Goal: Information Seeking & Learning: Compare options

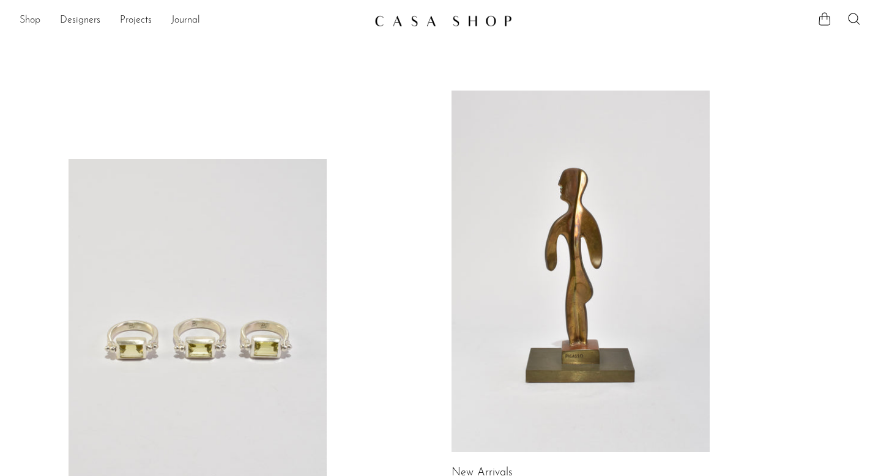
click at [27, 23] on link "Shop" at bounding box center [30, 21] width 21 height 16
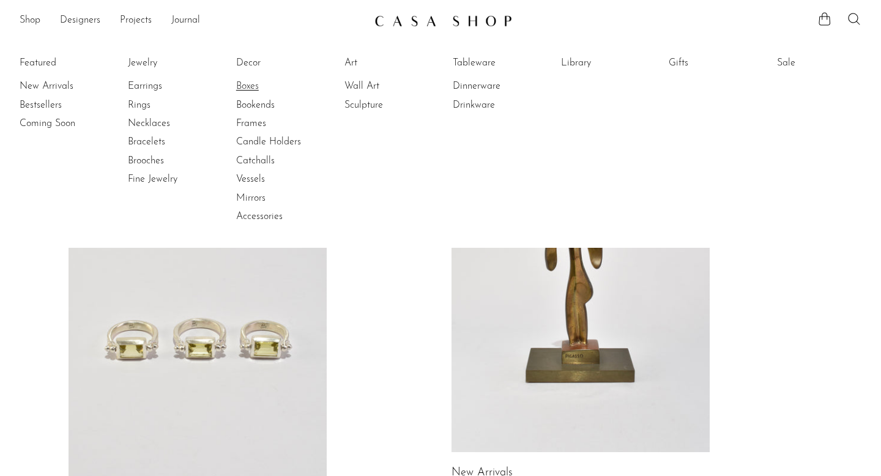
click at [261, 81] on link "Boxes" at bounding box center [282, 86] width 92 height 13
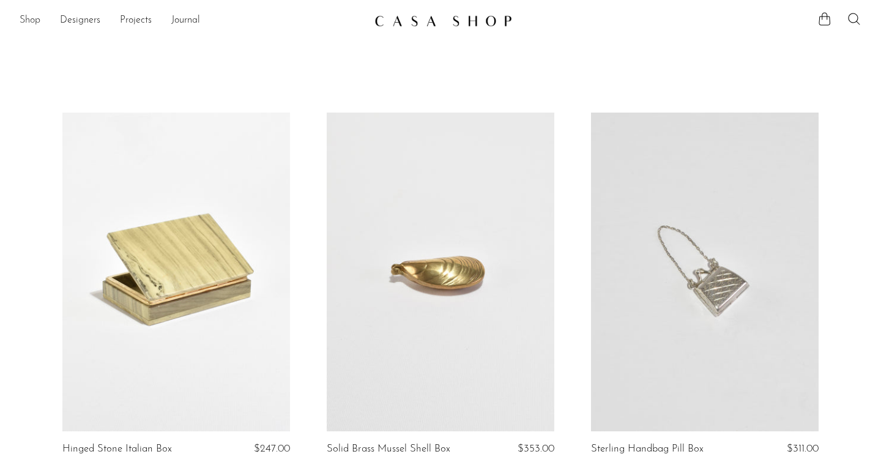
click at [35, 20] on link "Shop" at bounding box center [30, 21] width 21 height 16
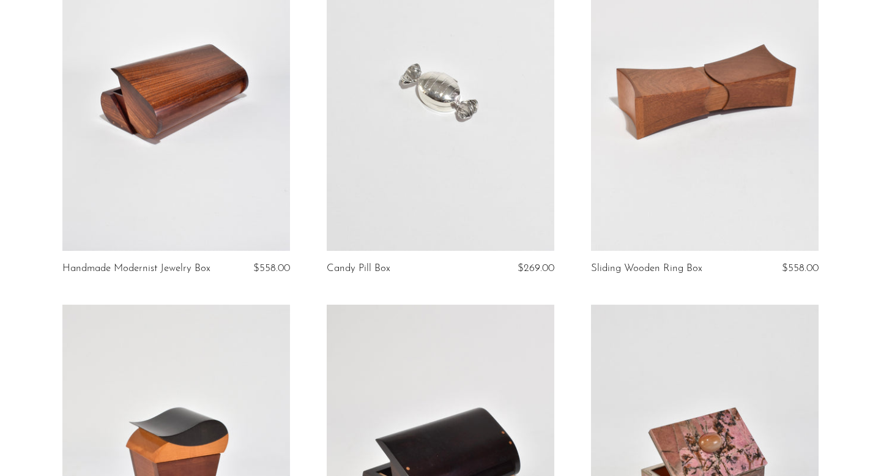
scroll to position [554, 0]
click at [466, 94] on link at bounding box center [441, 90] width 228 height 319
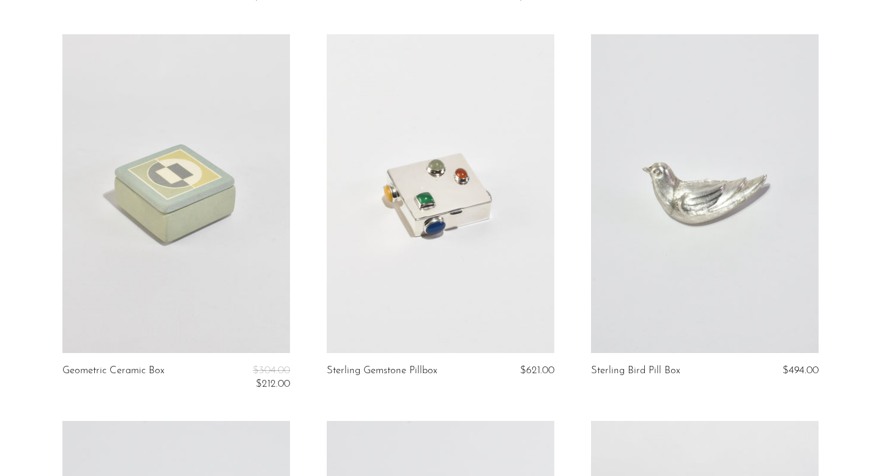
scroll to position [2351, 0]
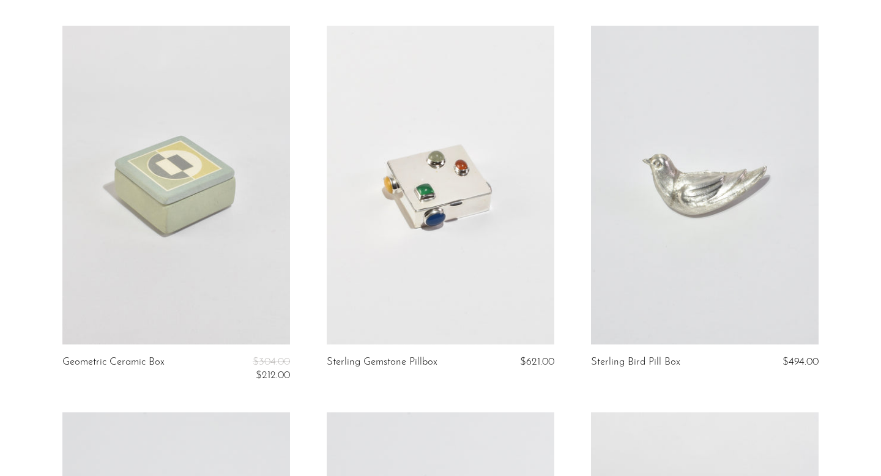
click at [776, 204] on link at bounding box center [705, 185] width 228 height 319
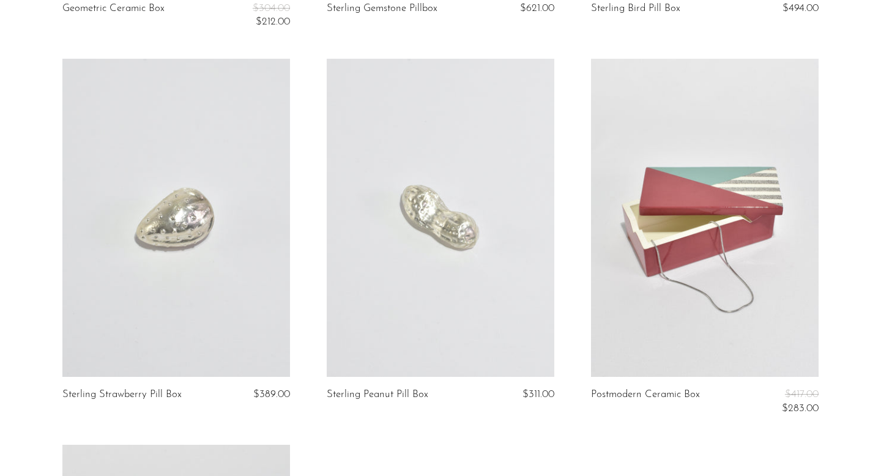
scroll to position [2705, 0]
click at [444, 241] on link at bounding box center [441, 217] width 228 height 319
click at [191, 215] on link at bounding box center [176, 217] width 228 height 319
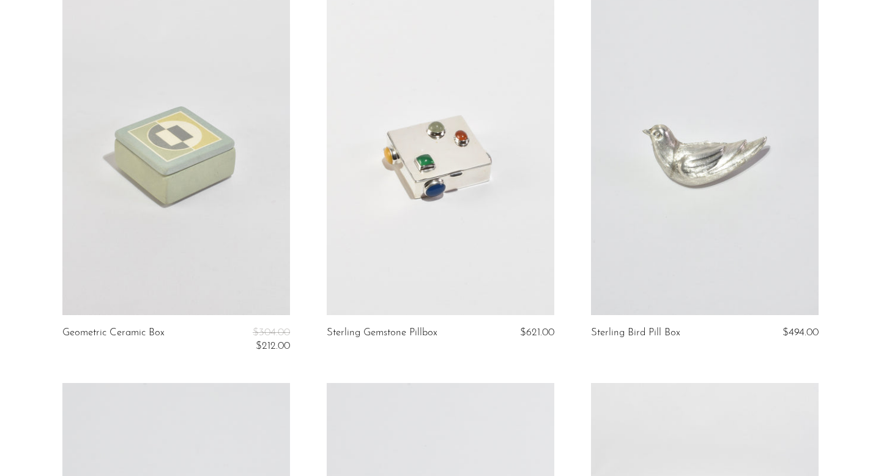
scroll to position [2399, 0]
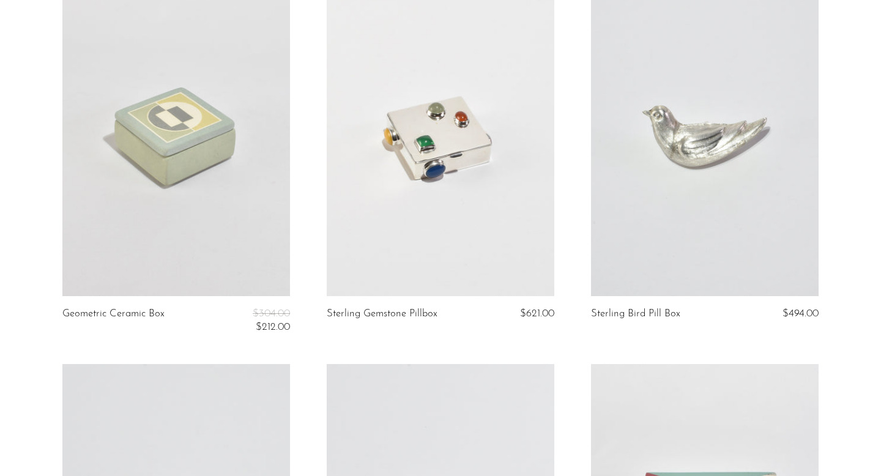
drag, startPoint x: 830, startPoint y: 310, endPoint x: 778, endPoint y: 314, distance: 51.5
click at [778, 314] on article "Sterling Bird Pill Box $494.00" at bounding box center [705, 170] width 264 height 387
click at [778, 314] on div "$494.00" at bounding box center [787, 313] width 61 height 11
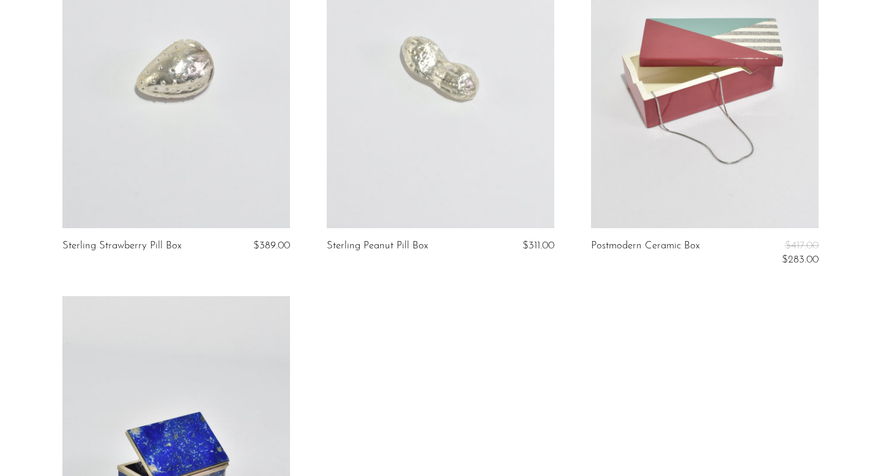
scroll to position [2855, 0]
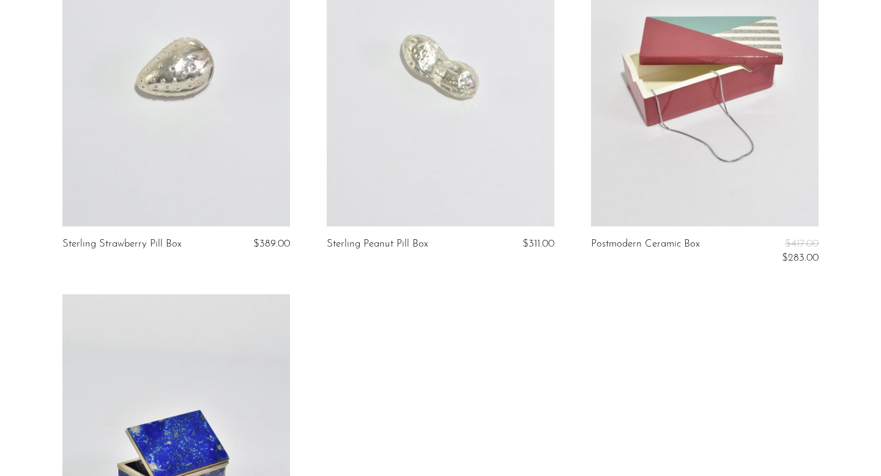
click at [383, 40] on link at bounding box center [441, 67] width 228 height 319
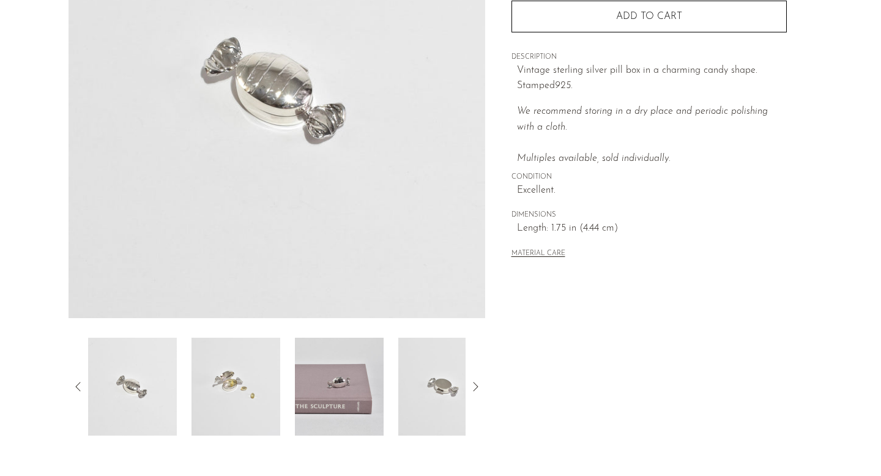
scroll to position [212, 0]
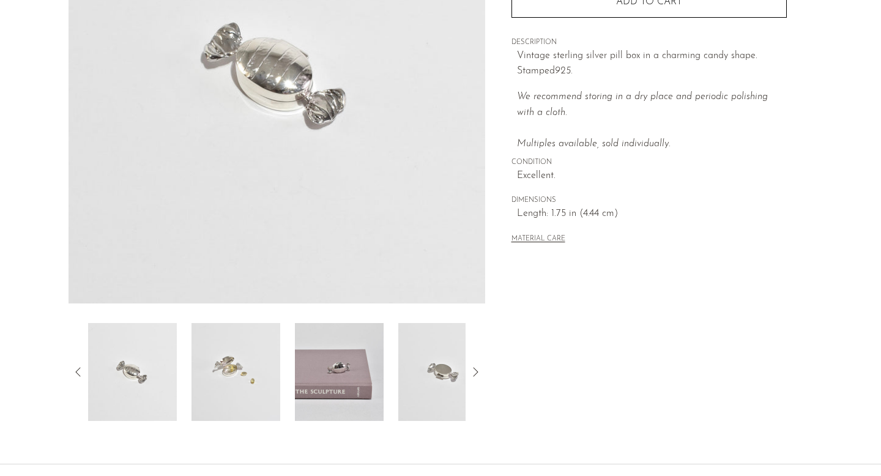
click at [241, 382] on img at bounding box center [235, 372] width 89 height 98
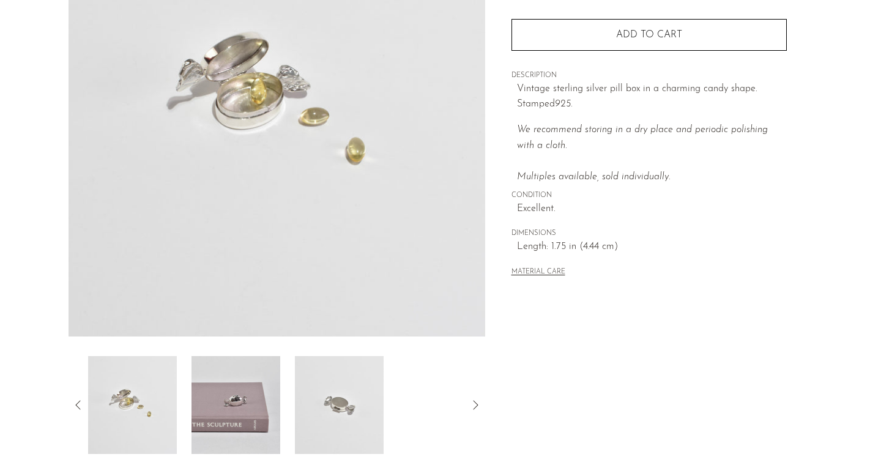
scroll to position [166, 0]
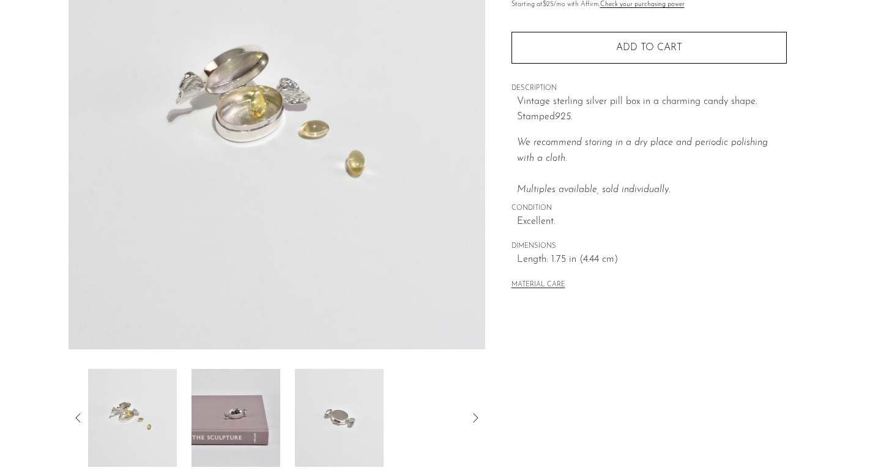
click at [237, 428] on img at bounding box center [235, 418] width 89 height 98
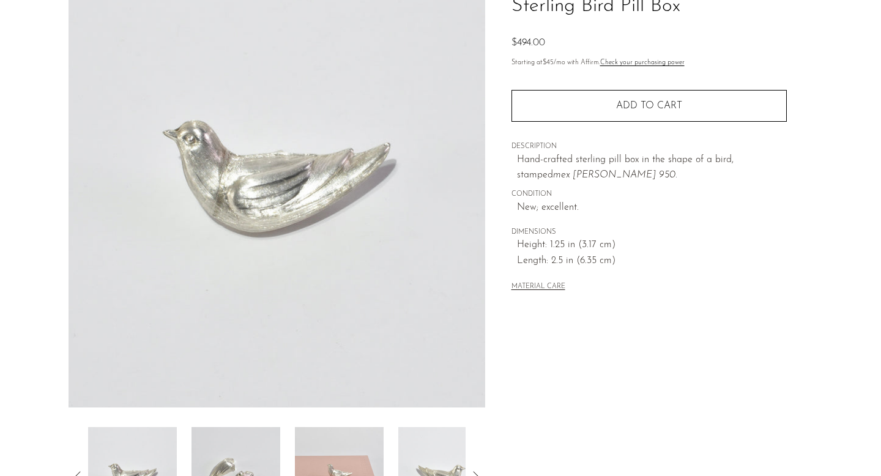
scroll to position [111, 0]
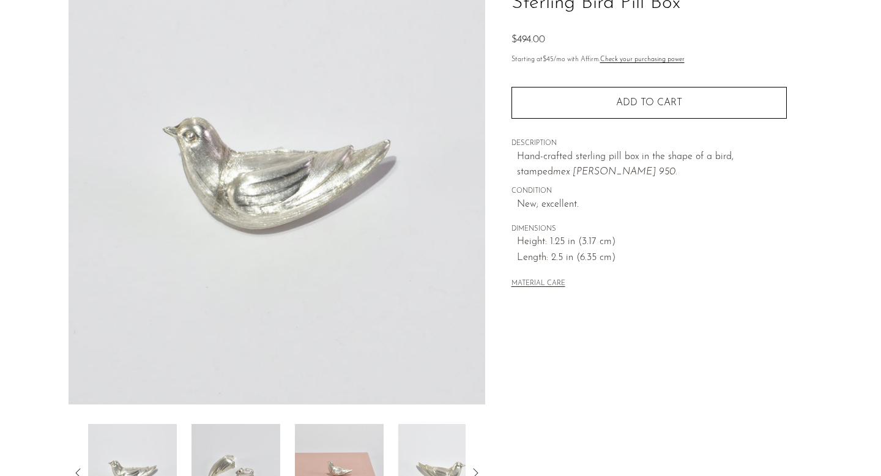
click at [242, 456] on img at bounding box center [235, 473] width 89 height 98
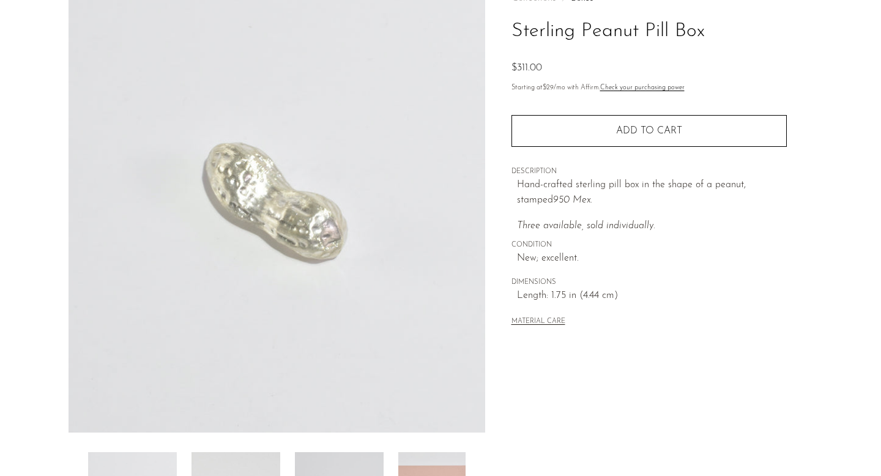
scroll to position [84, 0]
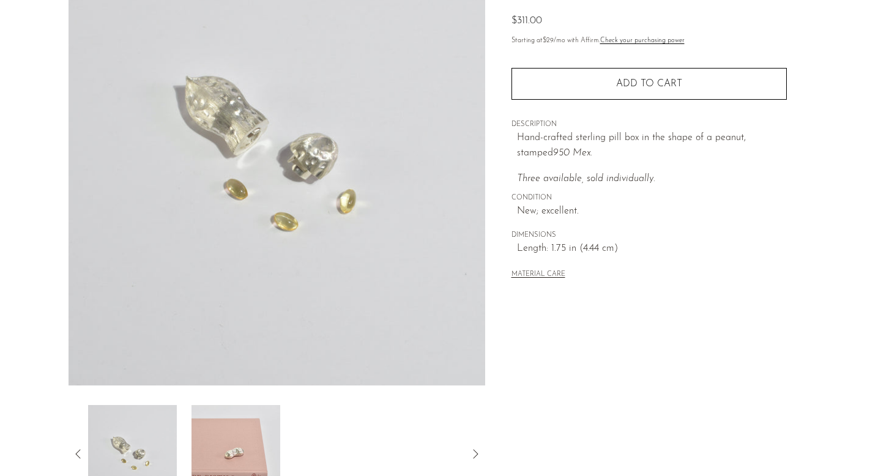
scroll to position [137, 0]
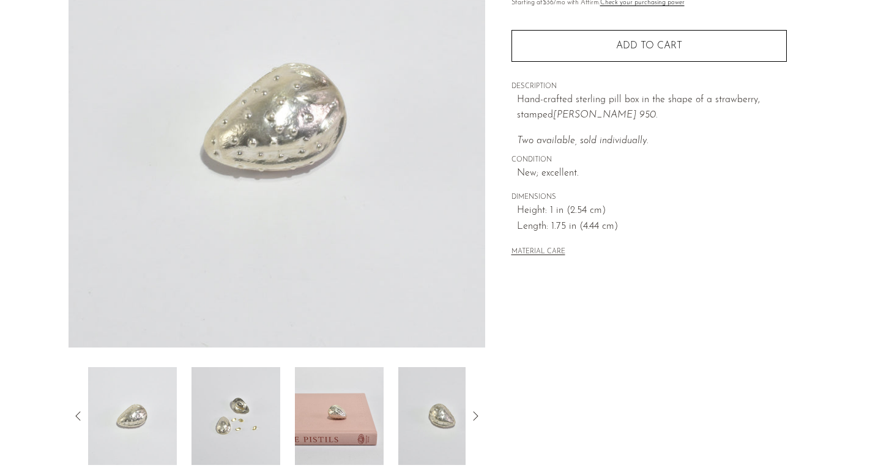
scroll to position [169, 0]
click at [224, 414] on img at bounding box center [235, 415] width 89 height 98
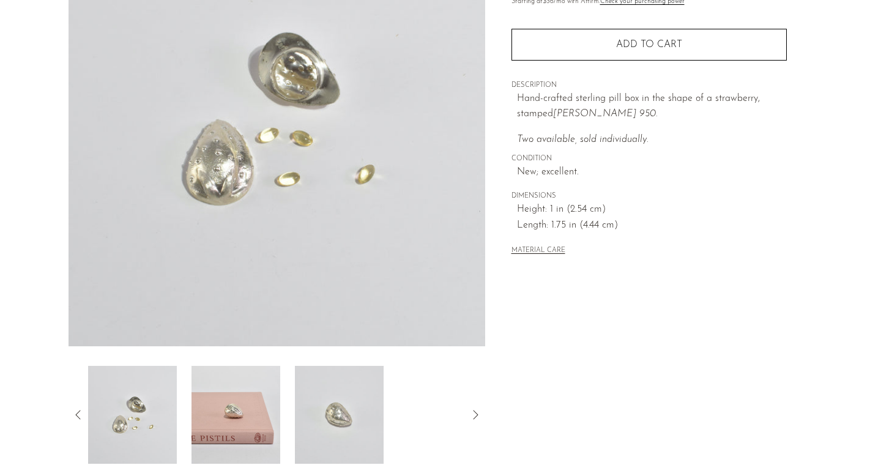
click at [242, 407] on img at bounding box center [235, 415] width 89 height 98
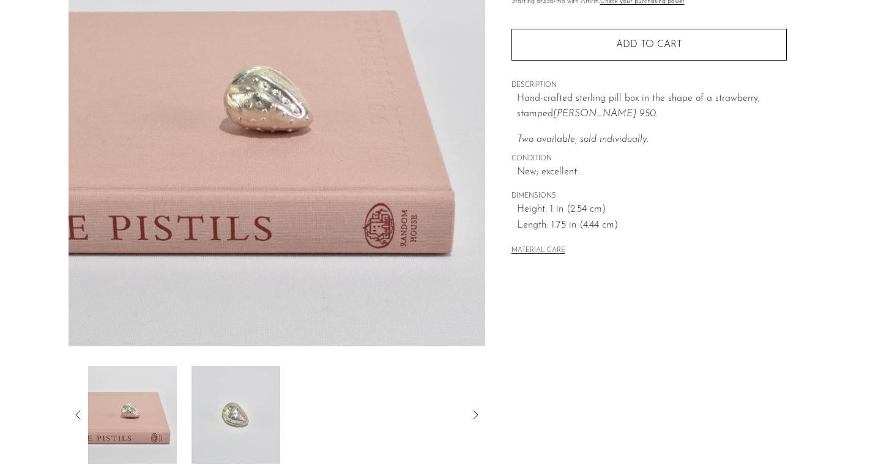
click at [239, 411] on img at bounding box center [235, 415] width 89 height 98
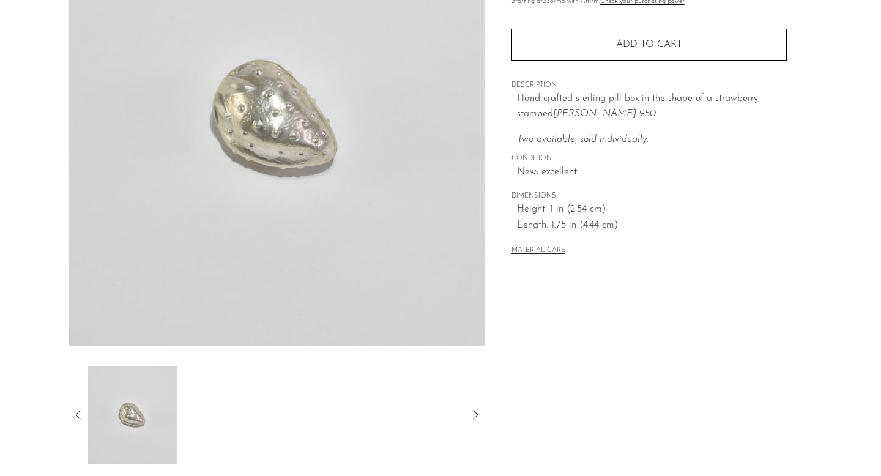
click at [75, 411] on icon at bounding box center [78, 414] width 15 height 15
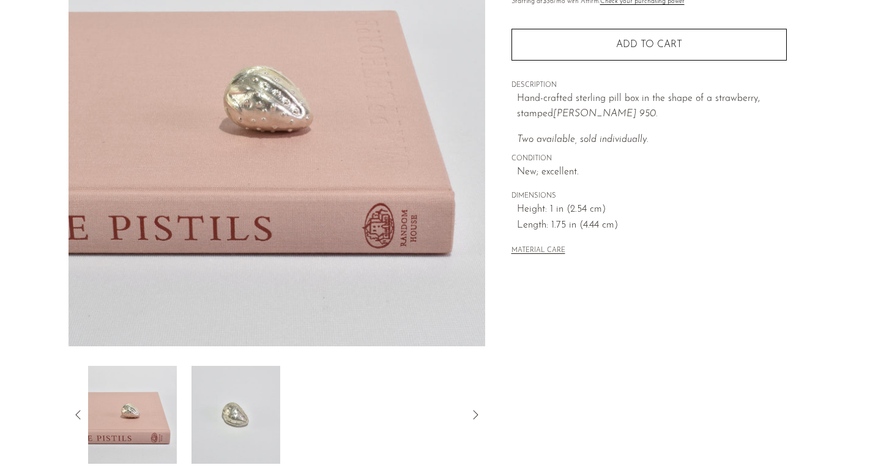
click at [75, 411] on icon at bounding box center [78, 414] width 15 height 15
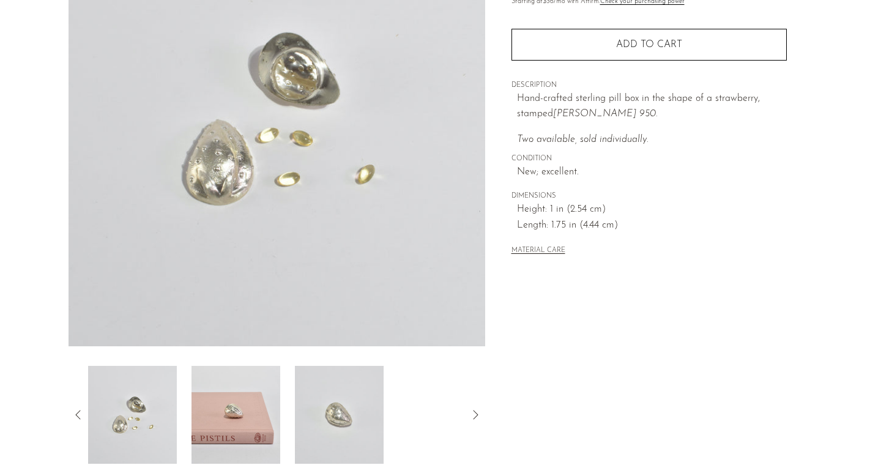
click at [77, 412] on icon at bounding box center [78, 414] width 15 height 15
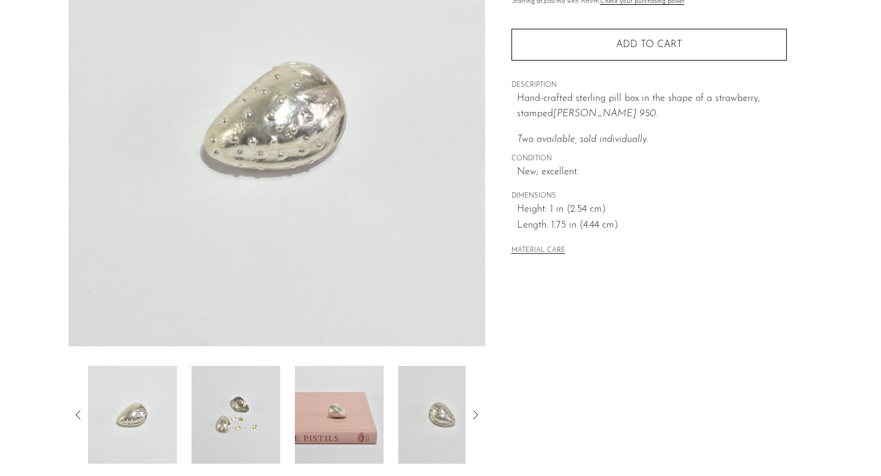
click at [76, 417] on icon at bounding box center [78, 414] width 15 height 15
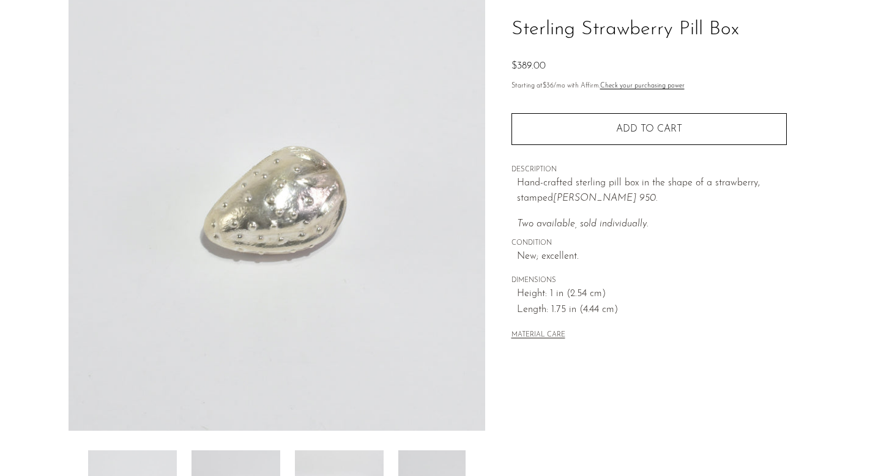
scroll to position [83, 0]
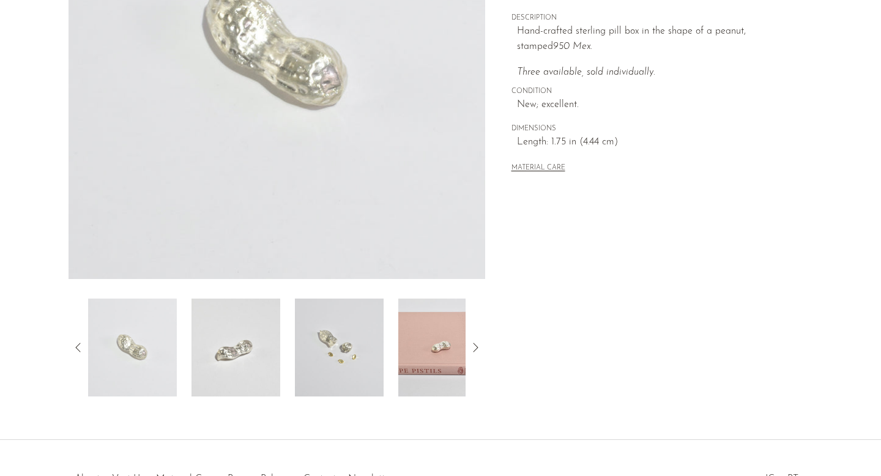
scroll to position [221, 0]
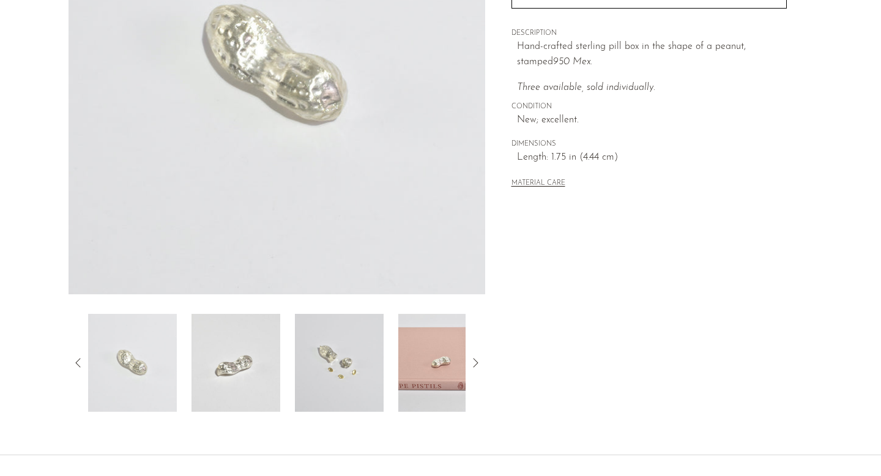
click at [479, 359] on icon at bounding box center [475, 362] width 15 height 15
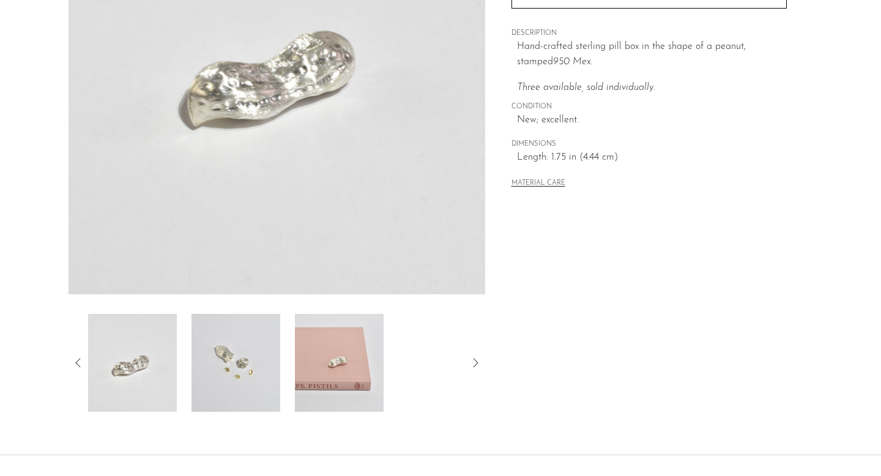
click at [232, 360] on img at bounding box center [235, 363] width 89 height 98
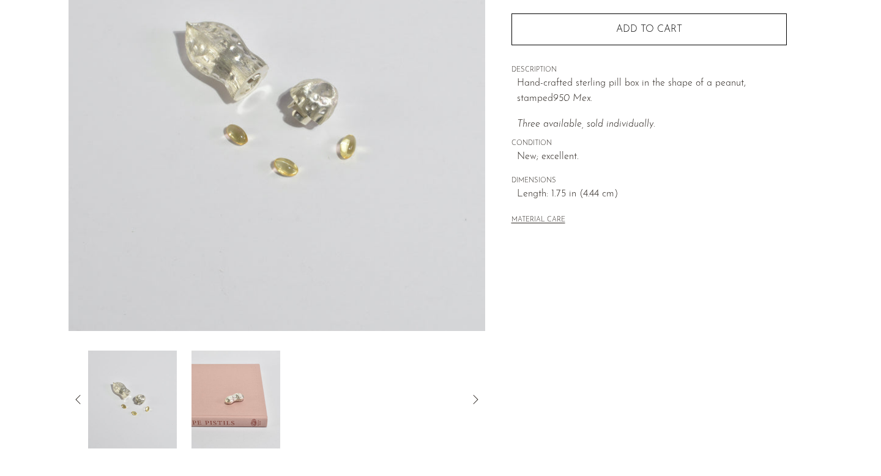
scroll to position [179, 0]
